Goal: Task Accomplishment & Management: Use online tool/utility

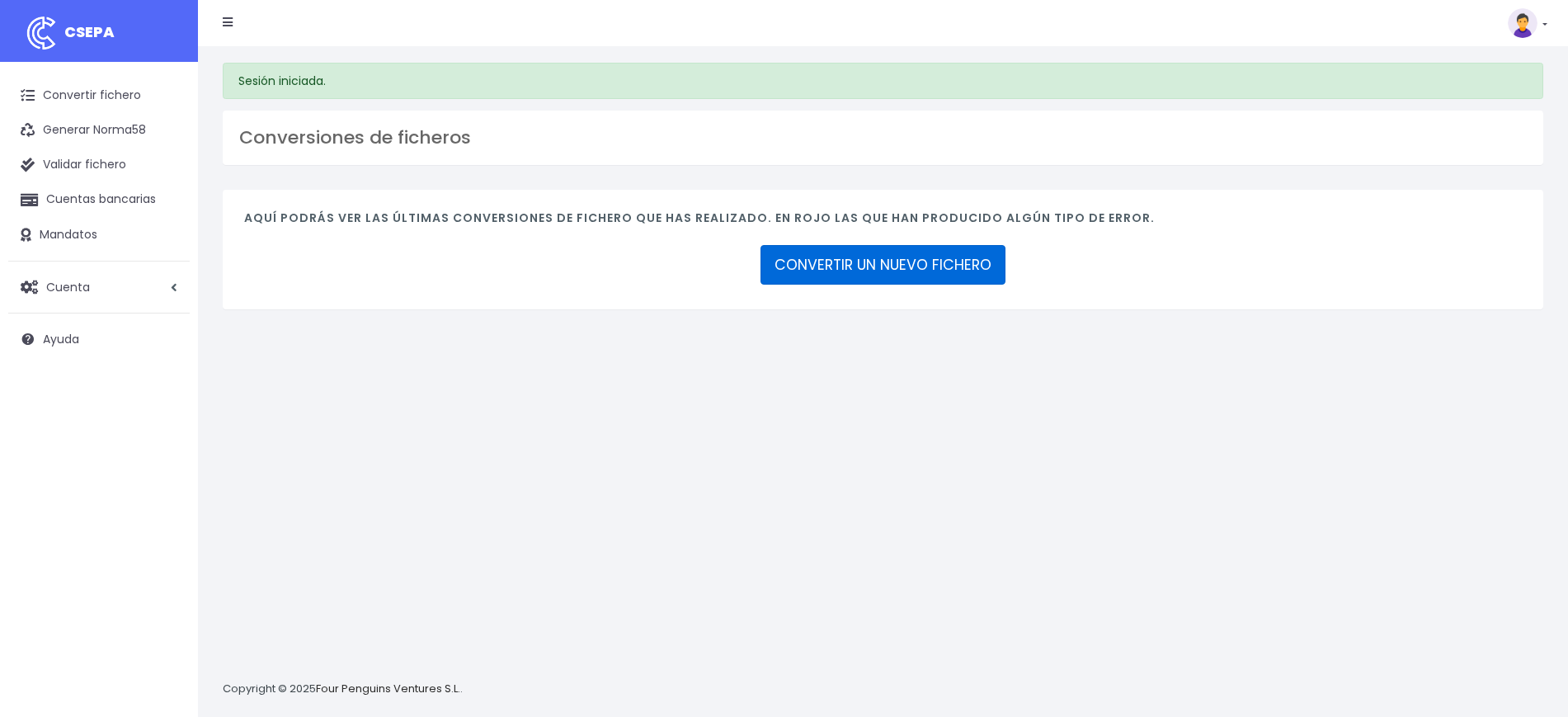
click at [909, 255] on link "CONVERTIR UN NUEVO FICHERO" at bounding box center [882, 265] width 245 height 40
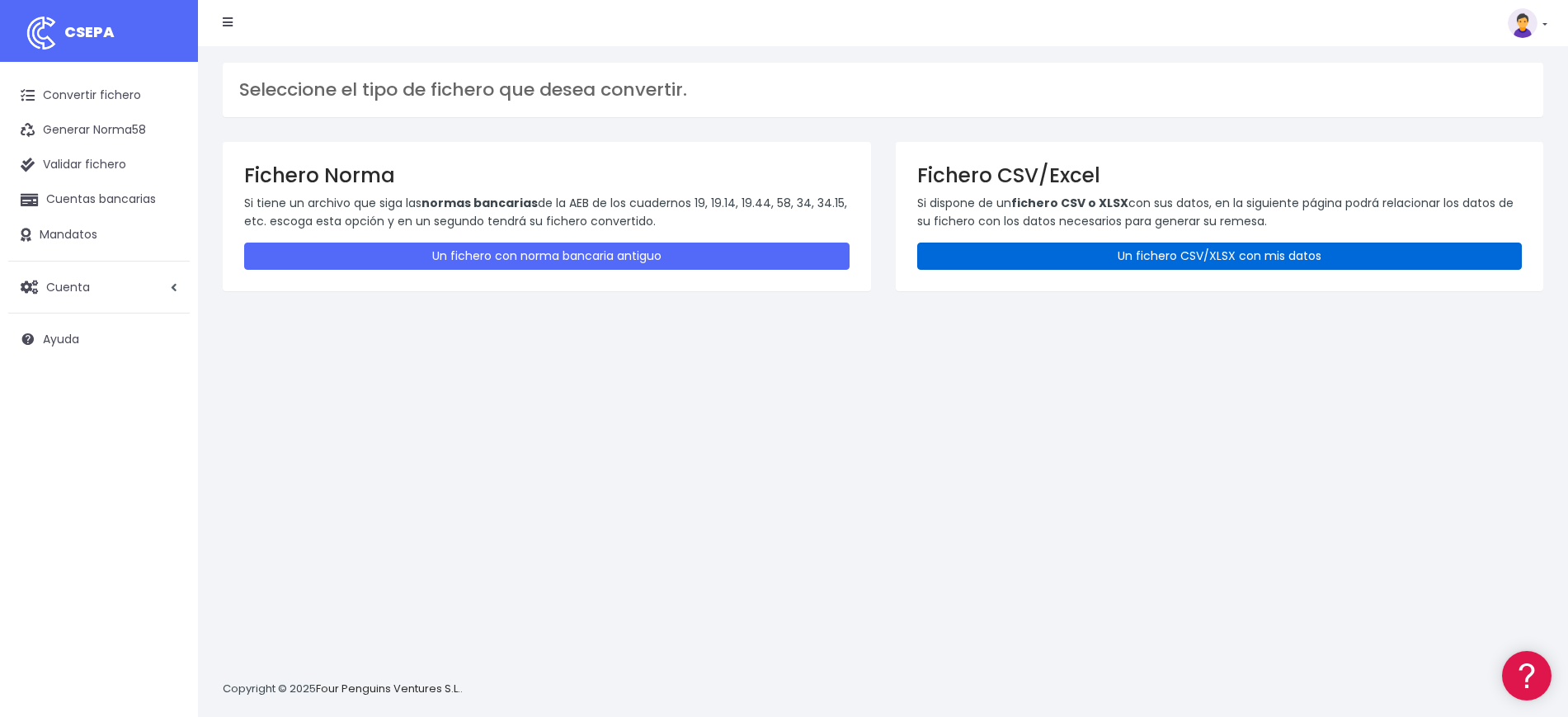
click at [1320, 247] on link "Un fichero CSV/XLSX con mis datos" at bounding box center [1220, 256] width 605 height 27
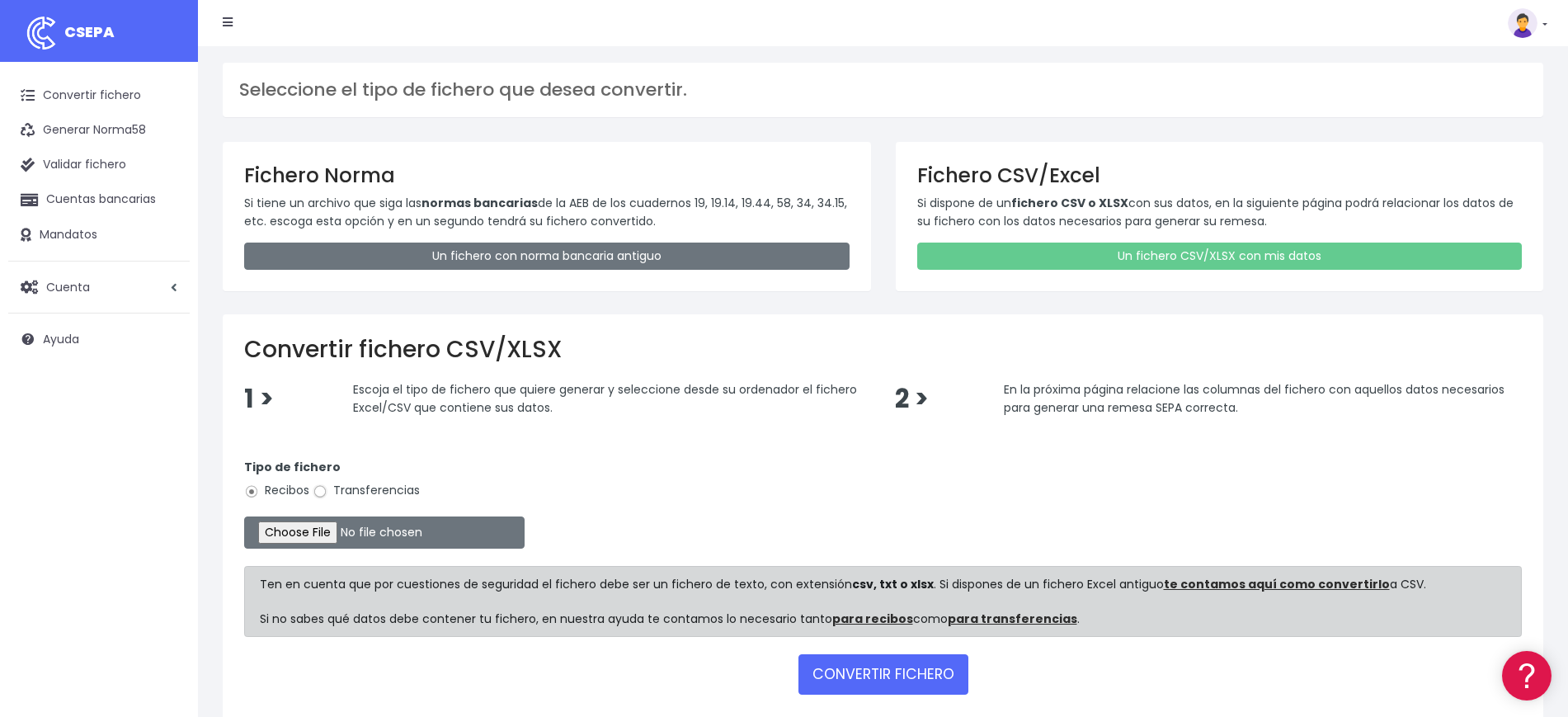
click at [322, 490] on input "Transferencias" at bounding box center [319, 491] width 15 height 15
radio input "true"
click at [334, 534] on input "file" at bounding box center [384, 532] width 280 height 32
type input "C:\fakepath\251003_PAGAMENTS REGISTRE PROPIETAT.xlsx"
click at [881, 668] on button "CONVERTIR FICHERO" at bounding box center [882, 674] width 170 height 40
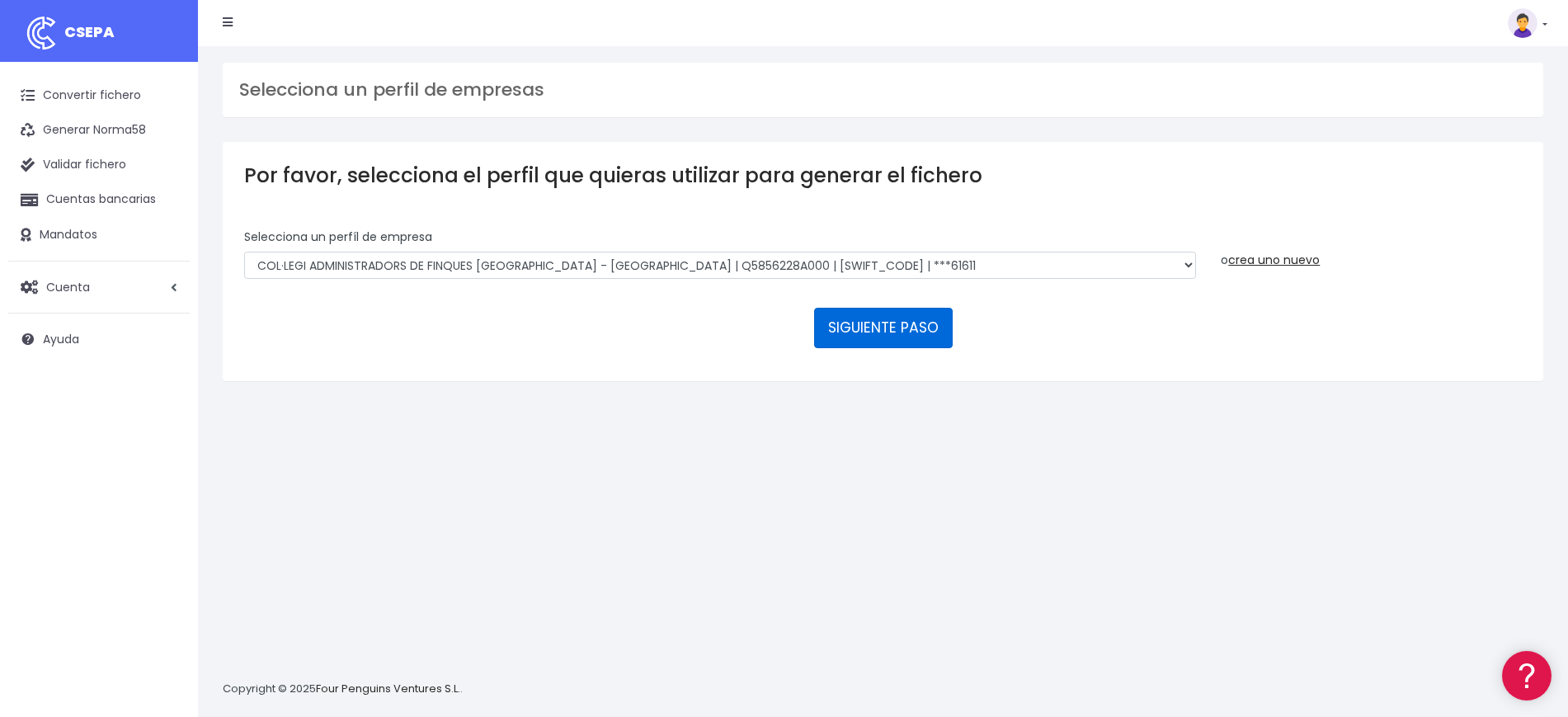
click at [879, 317] on button "SIGUIENTE PASO" at bounding box center [883, 327] width 139 height 40
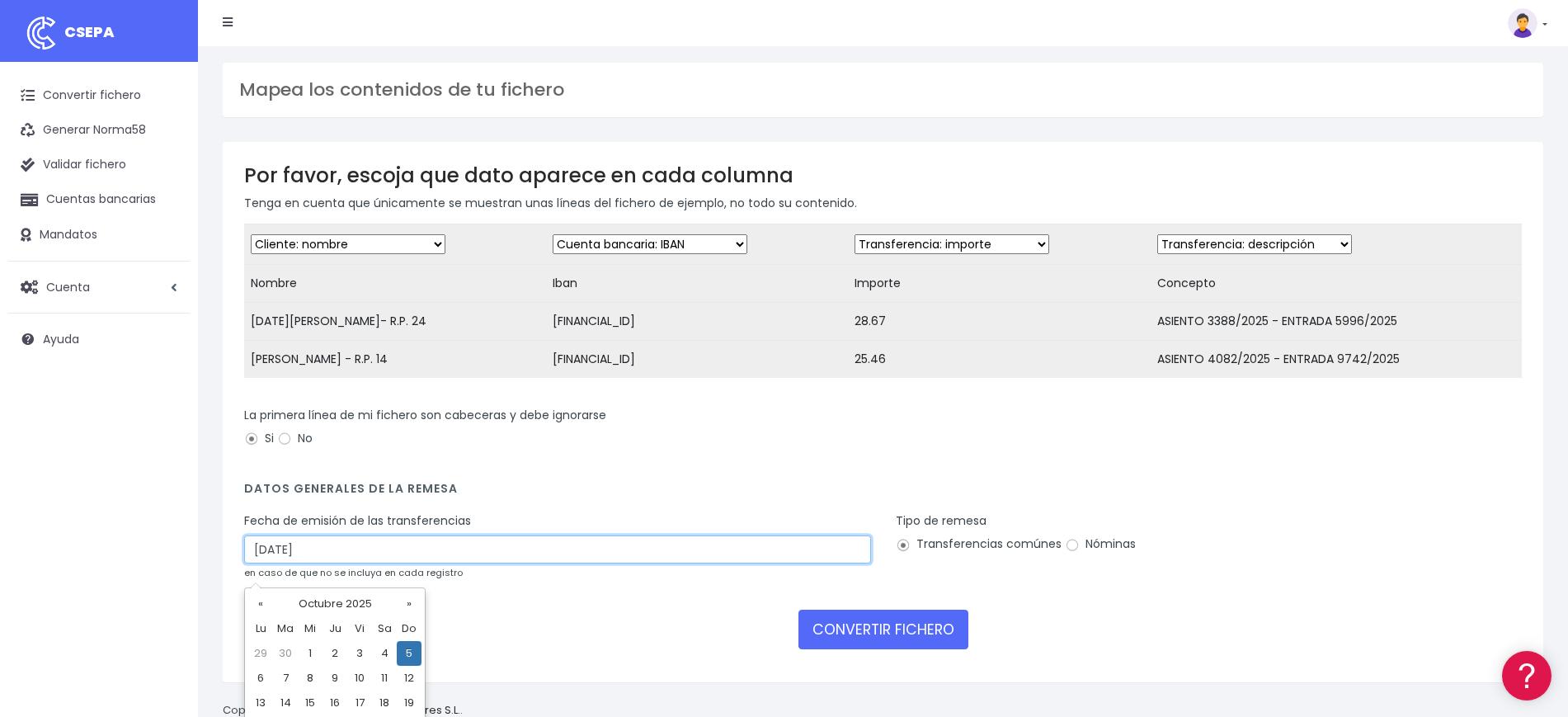
drag, startPoint x: 351, startPoint y: 565, endPoint x: 179, endPoint y: 561, distance: 172.0
click at [179, 561] on div "CSEPA Convertir fichero Generar Norma58 Validar fichero Cuentas bancarias Manda…" at bounding box center [784, 369] width 1568 height 738
type input "[DATE]"
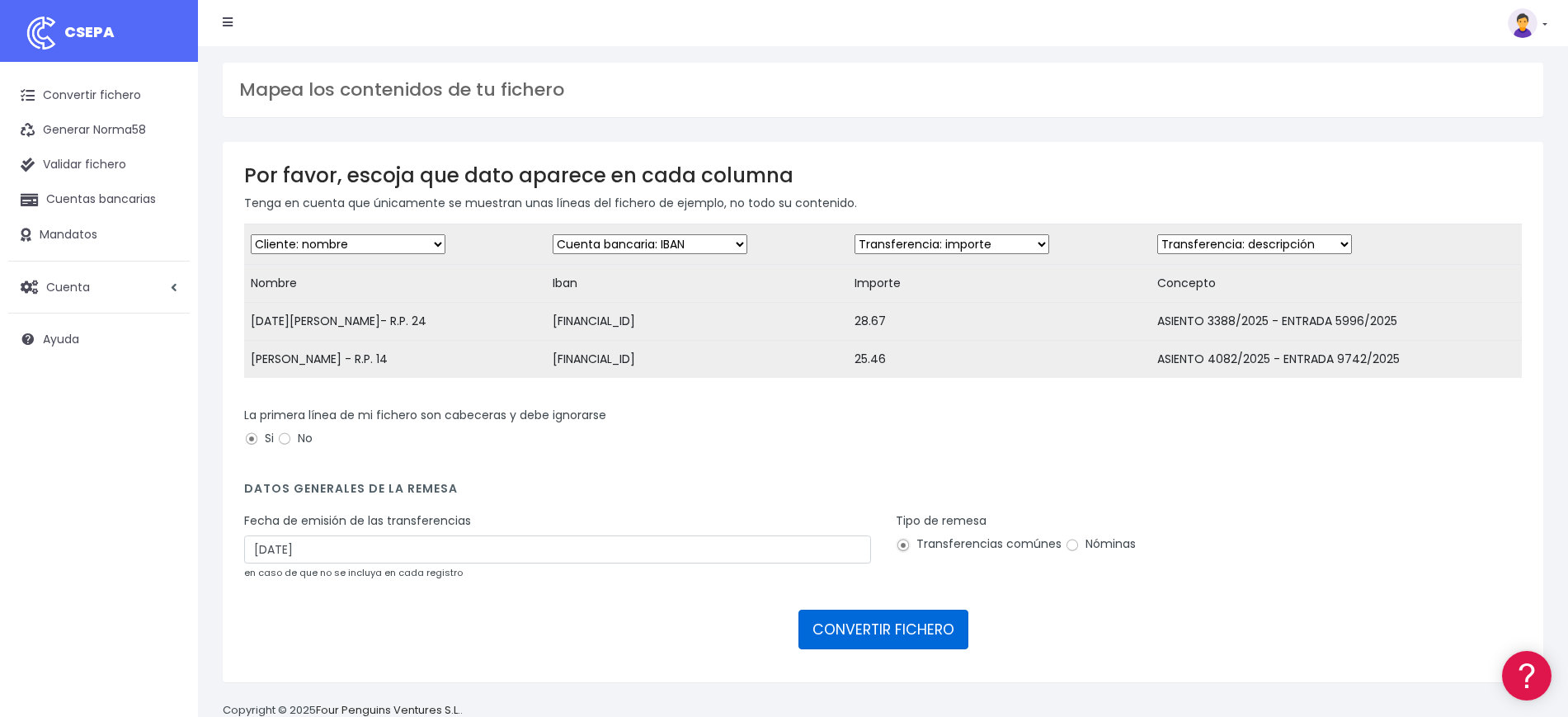
click at [845, 641] on button "CONVERTIR FICHERO" at bounding box center [882, 630] width 170 height 40
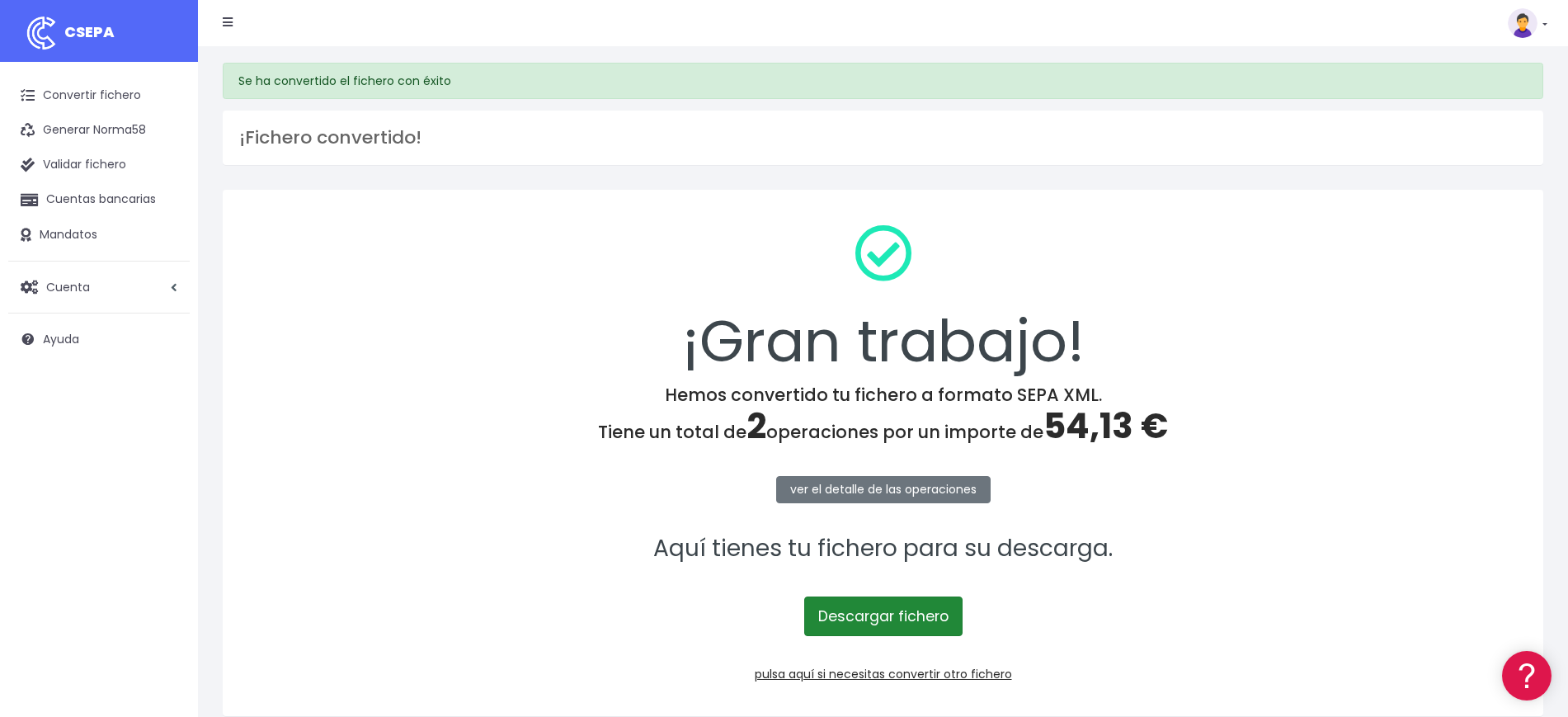
click at [890, 616] on link "Descargar fichero" at bounding box center [882, 616] width 158 height 40
drag, startPoint x: 1514, startPoint y: 16, endPoint x: 1518, endPoint y: 54, distance: 38.2
click at [1514, 15] on img at bounding box center [1522, 23] width 30 height 30
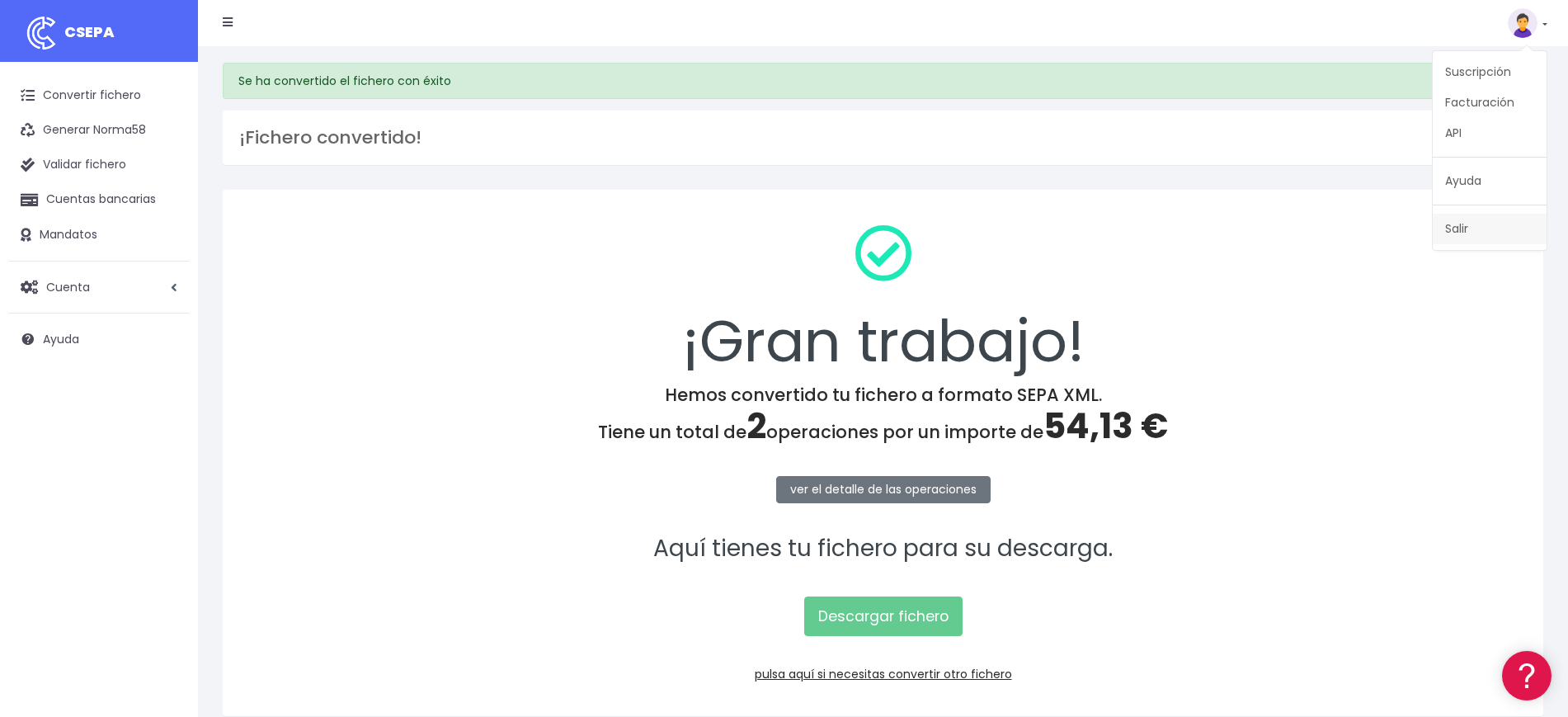
click at [1450, 223] on link "Salir" at bounding box center [1489, 228] width 113 height 30
